Goal: Transaction & Acquisition: Download file/media

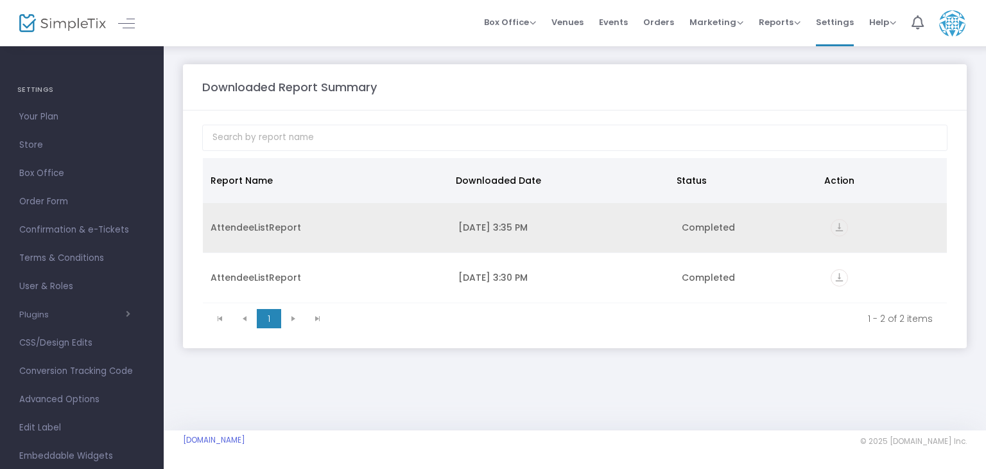
click at [835, 227] on icon "vertical_align_bottom" at bounding box center [839, 227] width 17 height 17
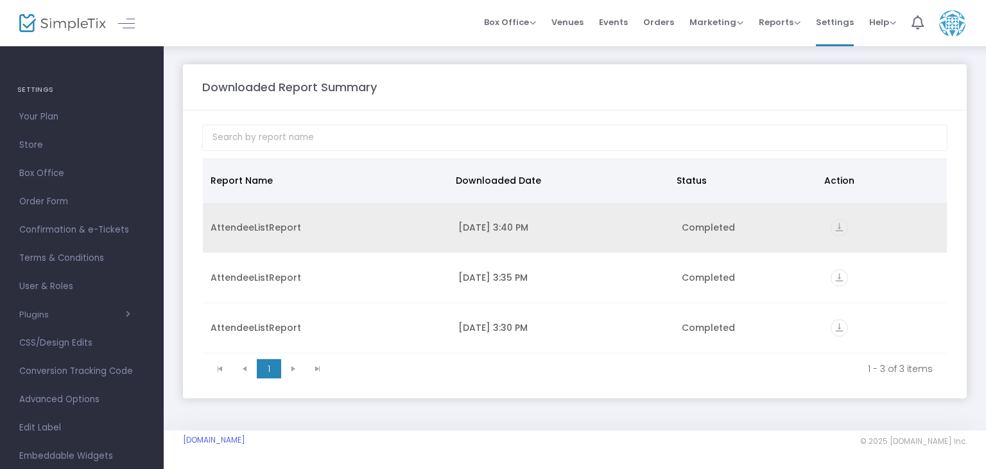
click at [840, 229] on icon "vertical_align_bottom" at bounding box center [839, 227] width 17 height 17
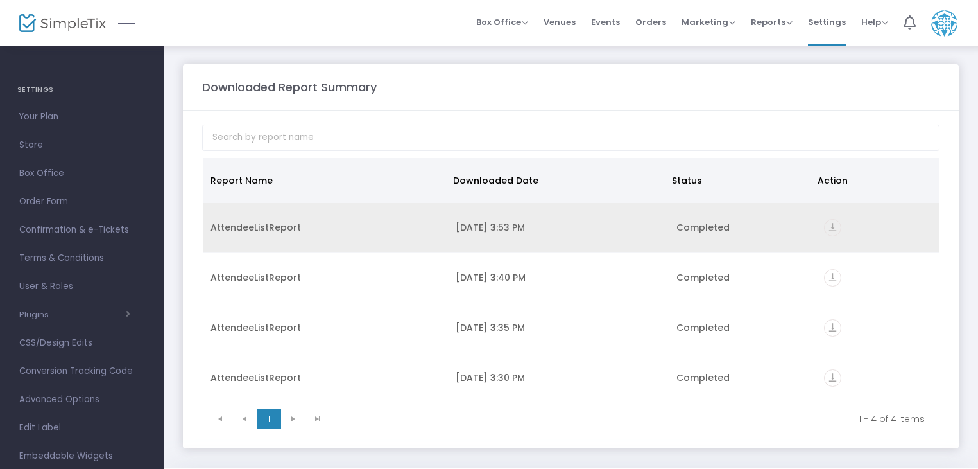
click at [833, 220] on icon "vertical_align_bottom" at bounding box center [832, 227] width 17 height 17
click at [528, 227] on div "9/22/2025 3:53 PM" at bounding box center [558, 227] width 205 height 13
